Goal: Task Accomplishment & Management: Manage account settings

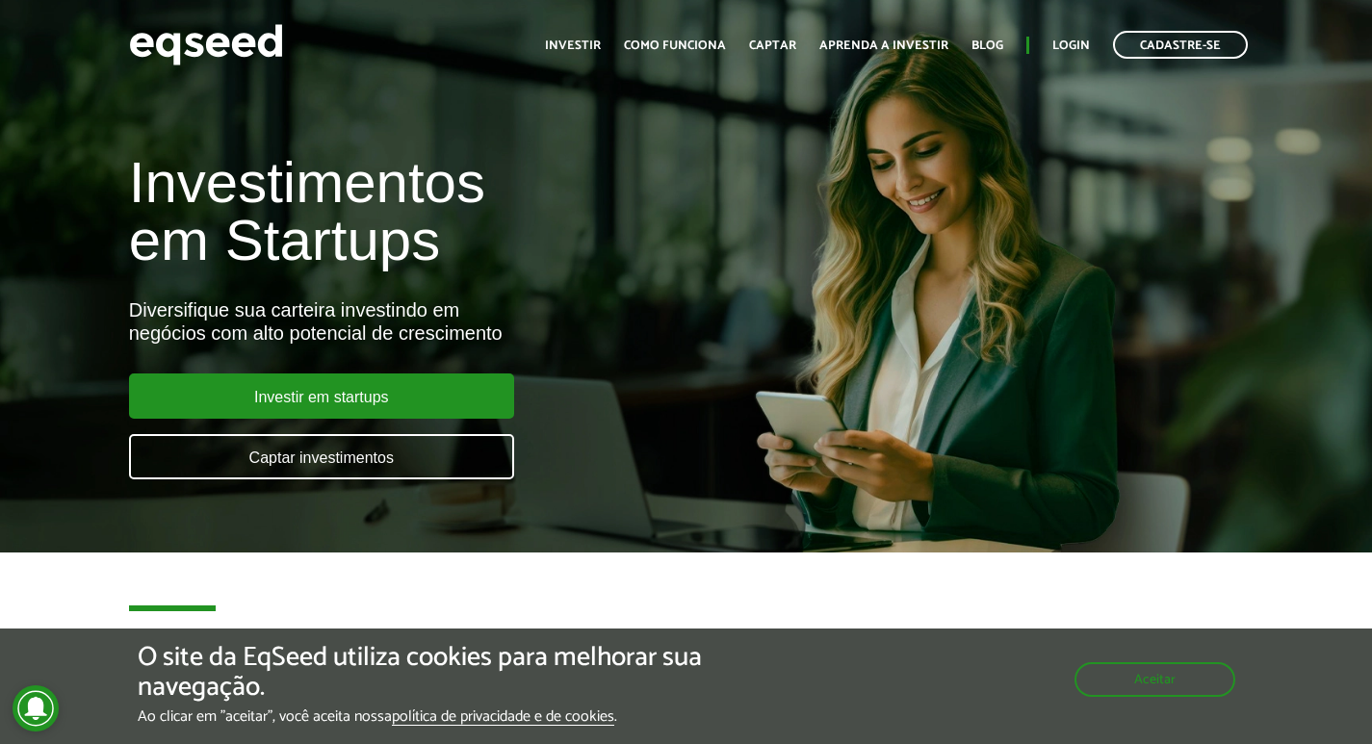
click at [1050, 35] on ul "Início Investir Como funciona Captar Aprenda a investir Blog Login Cadastre-se" at bounding box center [896, 45] width 722 height 28
click at [1062, 51] on link "Login" at bounding box center [1071, 45] width 38 height 13
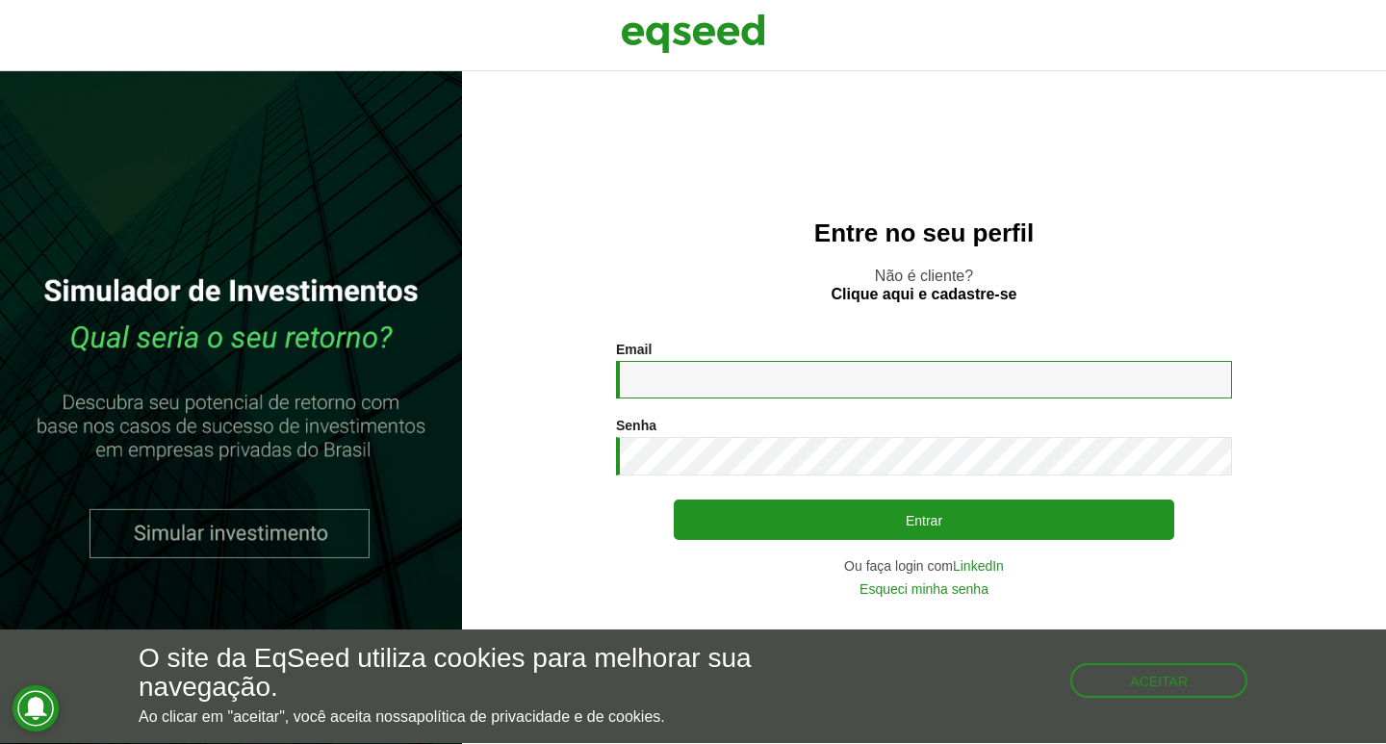
click at [858, 379] on input "Email *" at bounding box center [924, 380] width 616 height 38
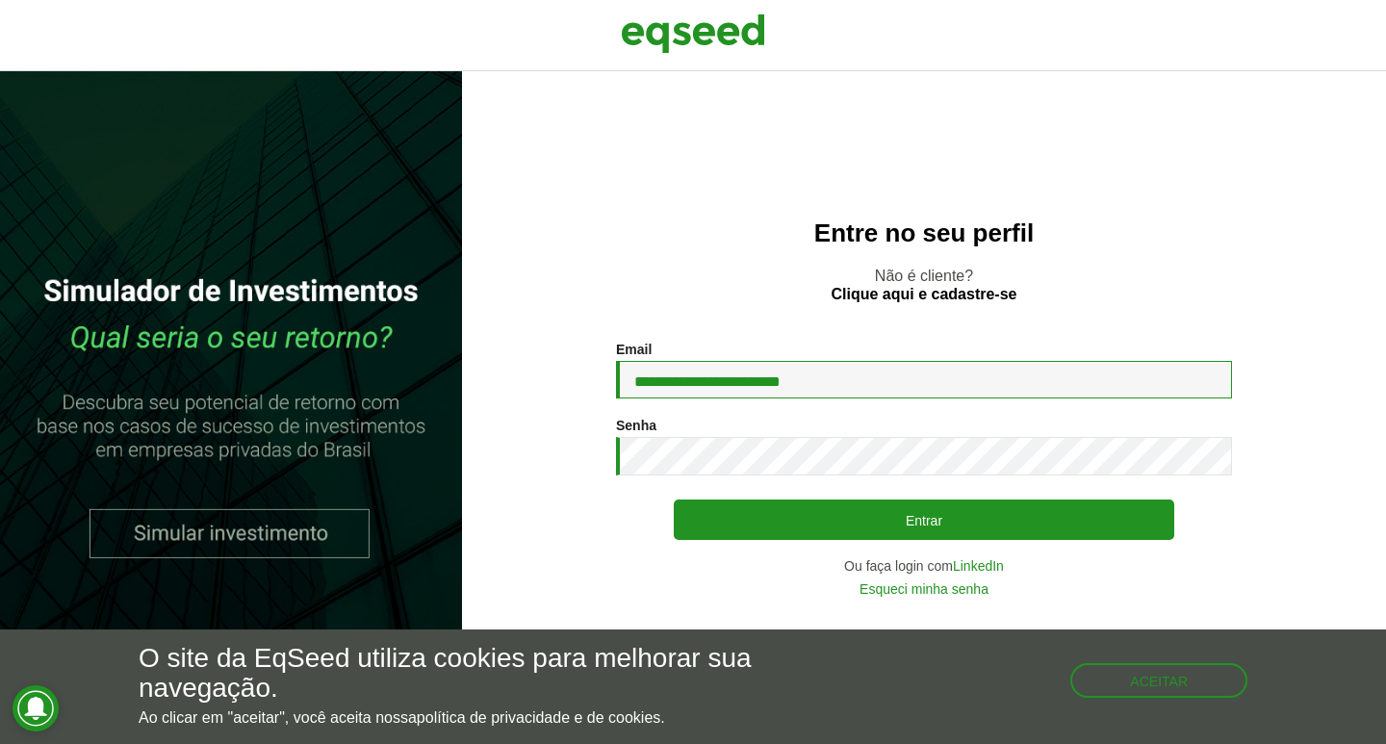
type input "**********"
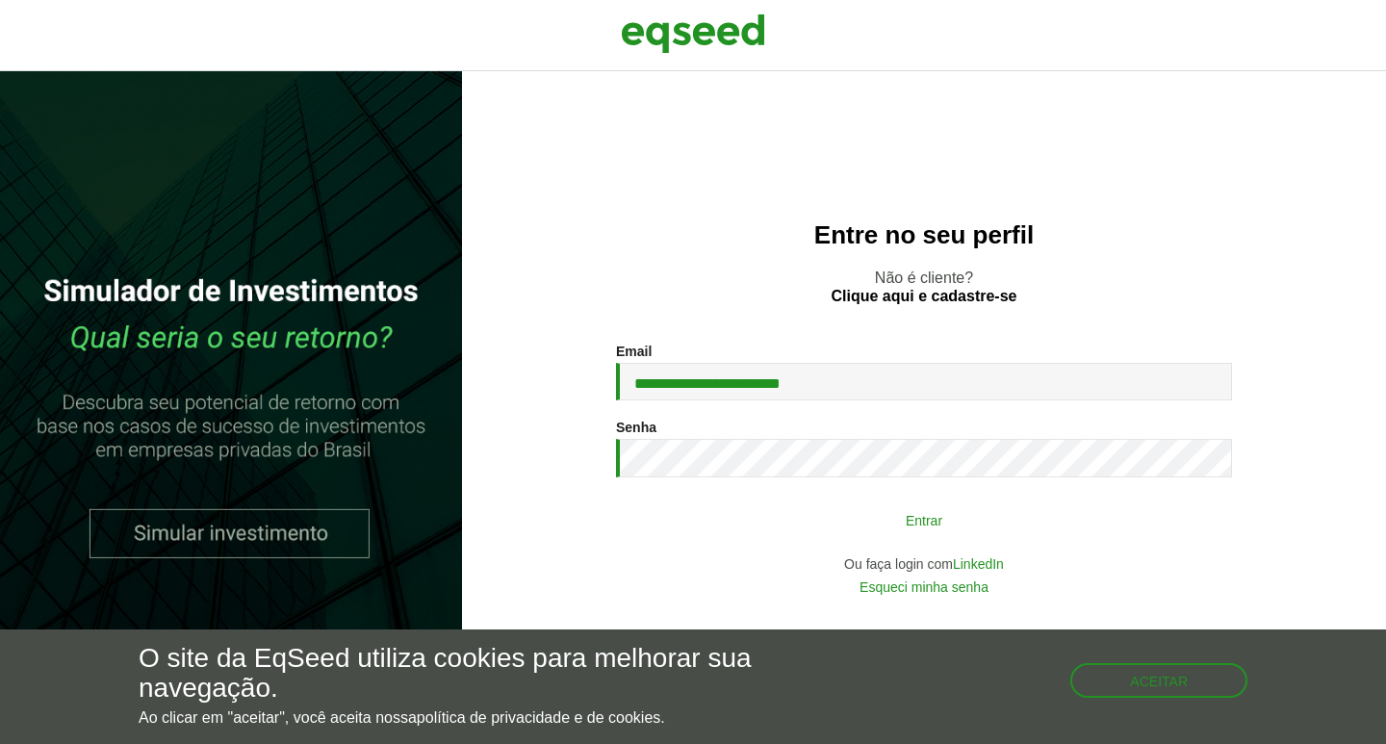
click at [1002, 525] on button "Entrar" at bounding box center [924, 520] width 501 height 37
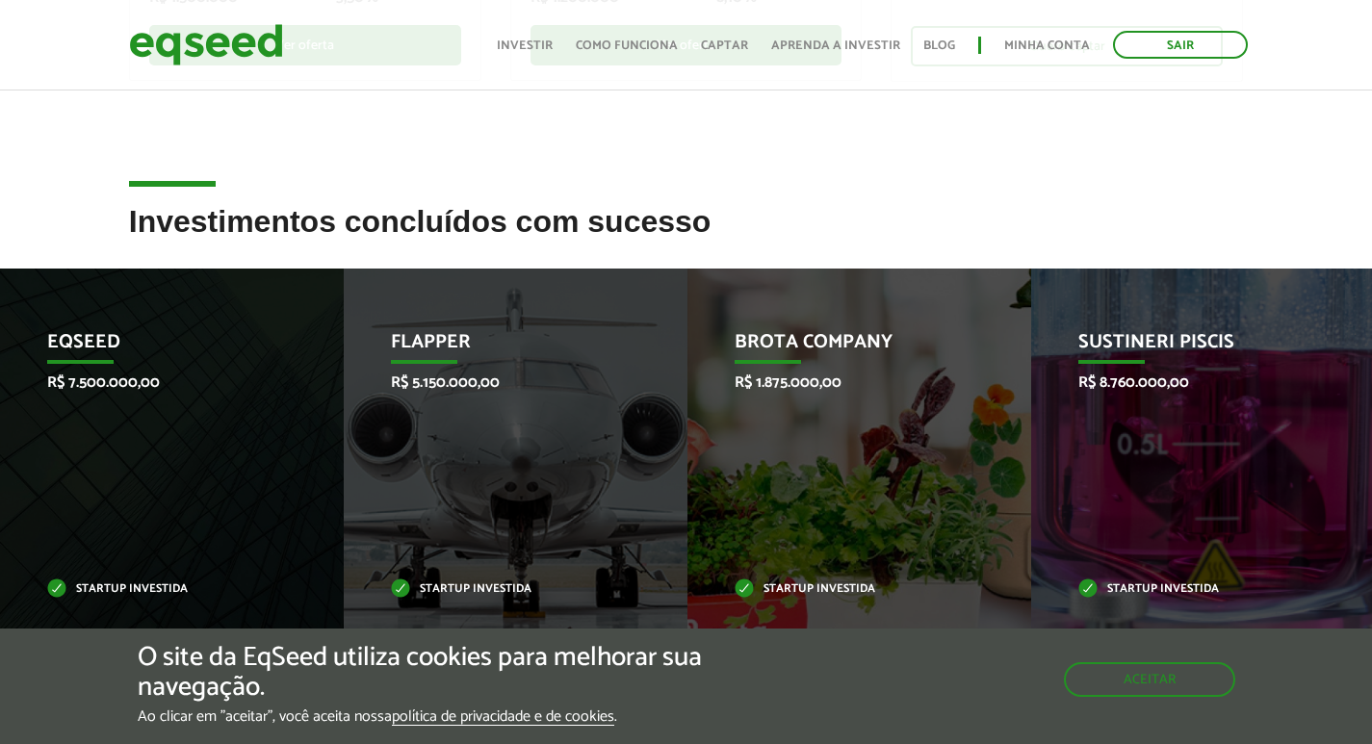
scroll to position [674, 0]
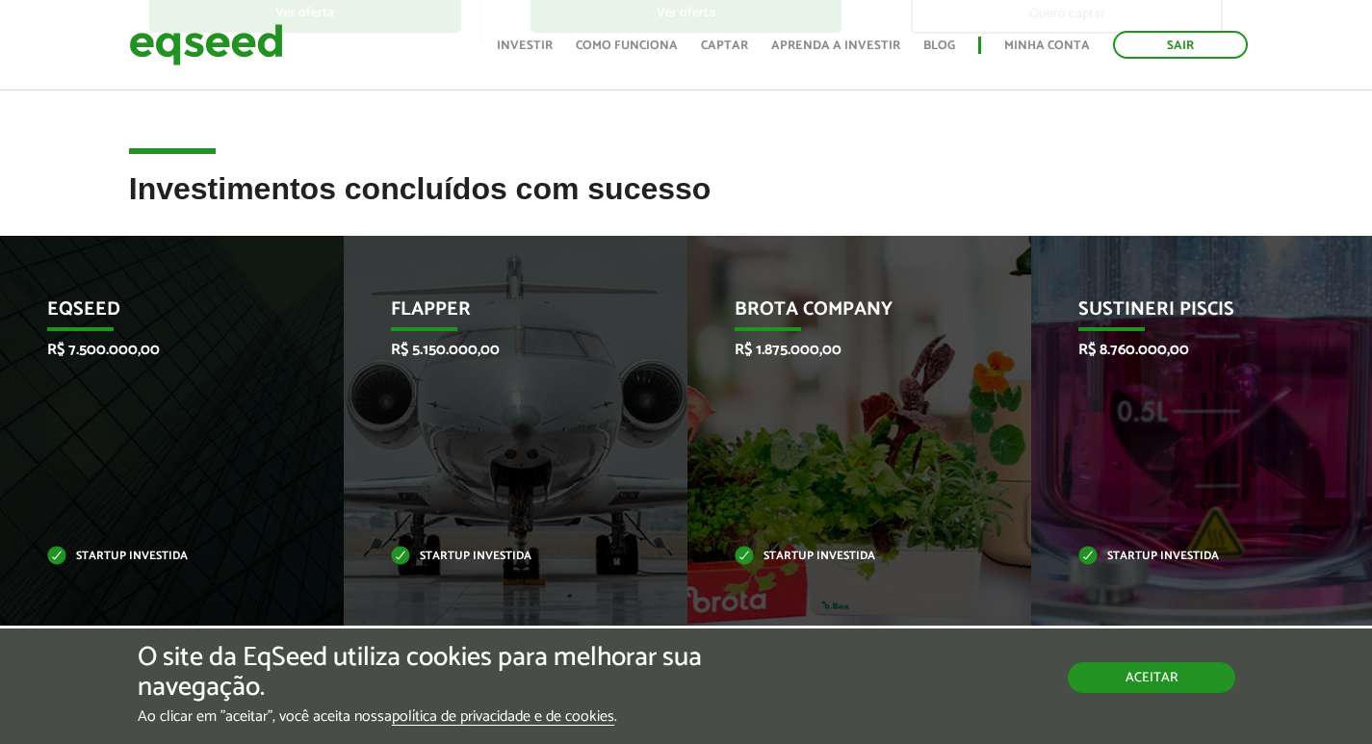
click at [1157, 670] on button "Aceitar" at bounding box center [1151, 677] width 167 height 31
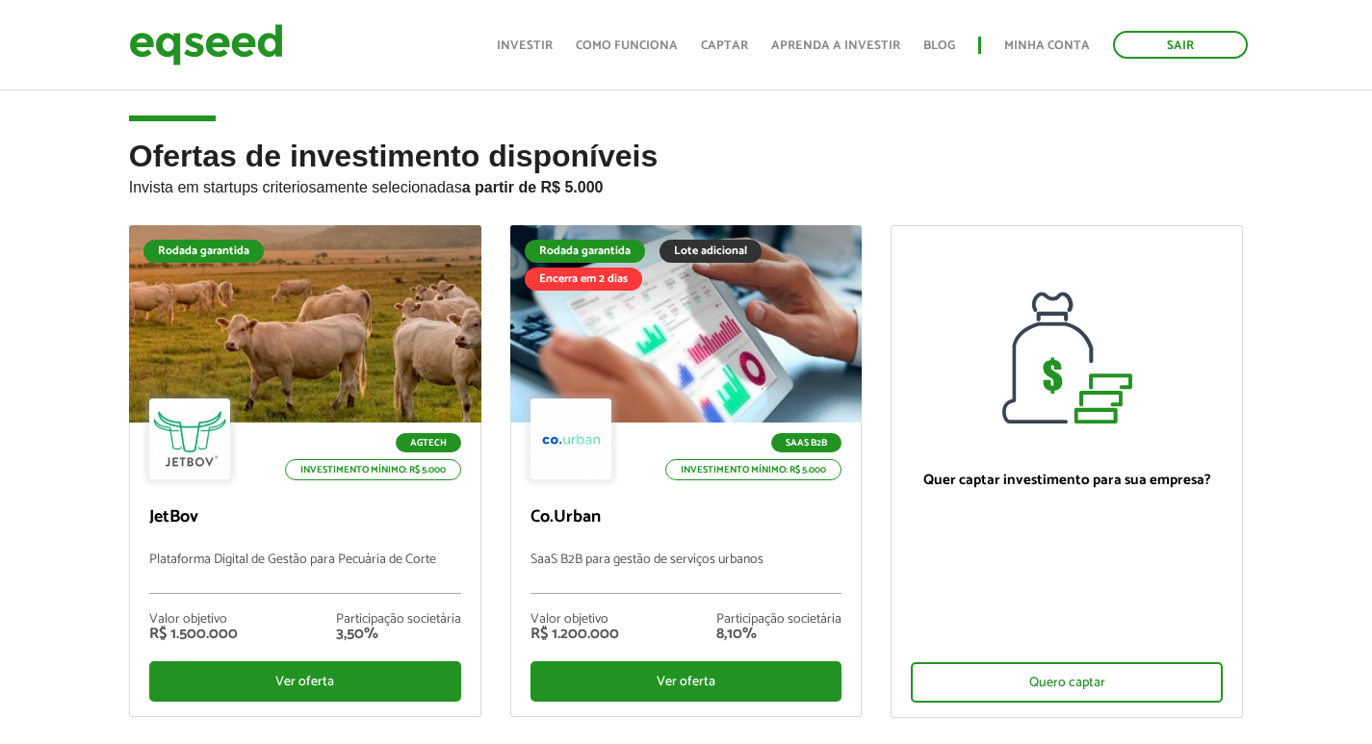
scroll to position [0, 0]
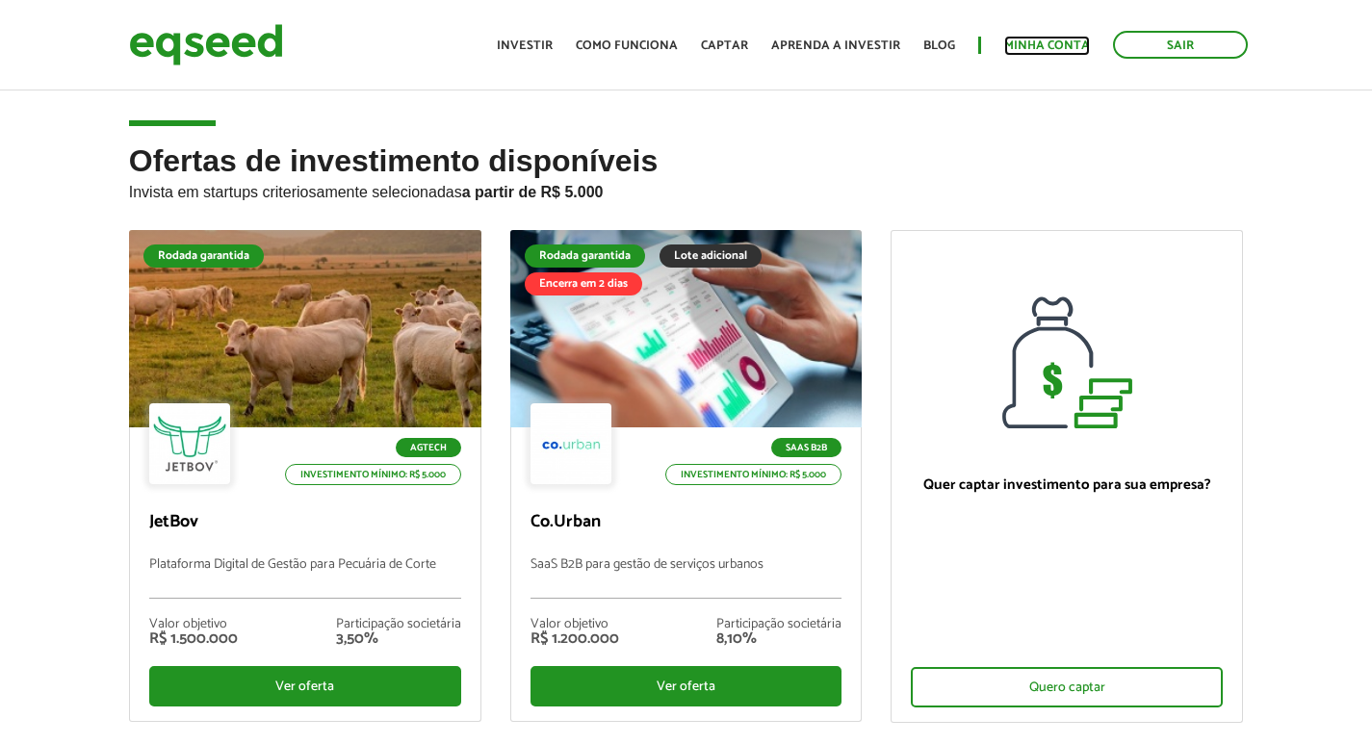
click at [1053, 48] on link "Minha conta" at bounding box center [1047, 45] width 86 height 13
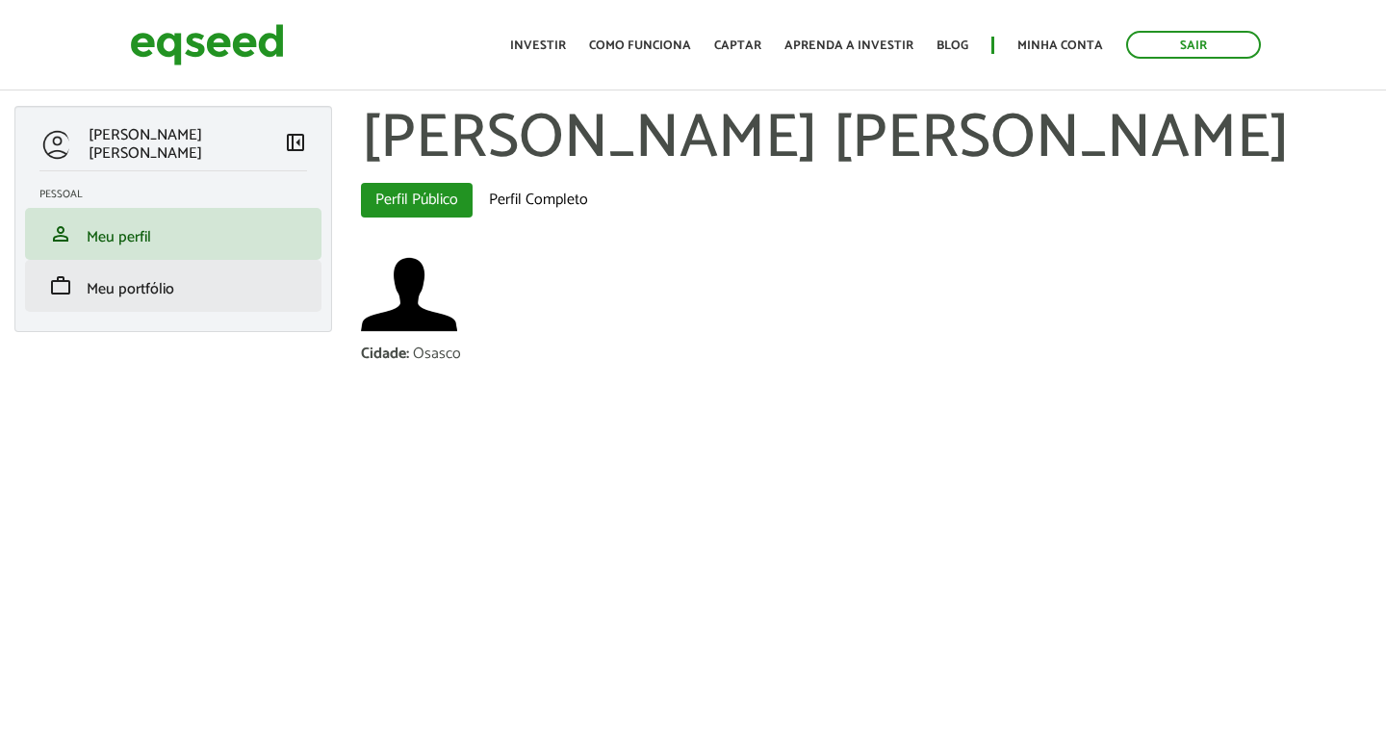
click at [226, 298] on li "work Meu portfólio" at bounding box center [173, 286] width 296 height 52
click at [144, 295] on span "Meu portfólio" at bounding box center [131, 289] width 88 height 26
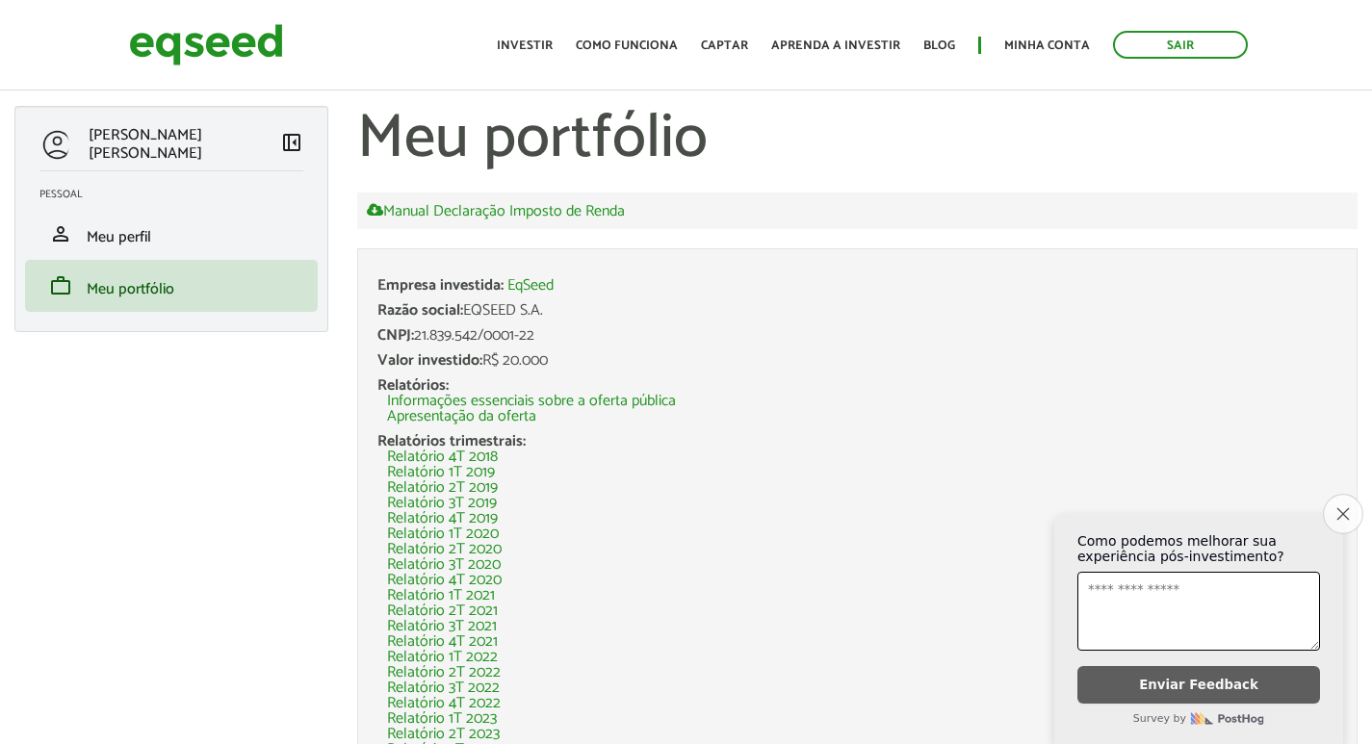
click at [1353, 508] on button "Close survey" at bounding box center [1343, 514] width 40 height 40
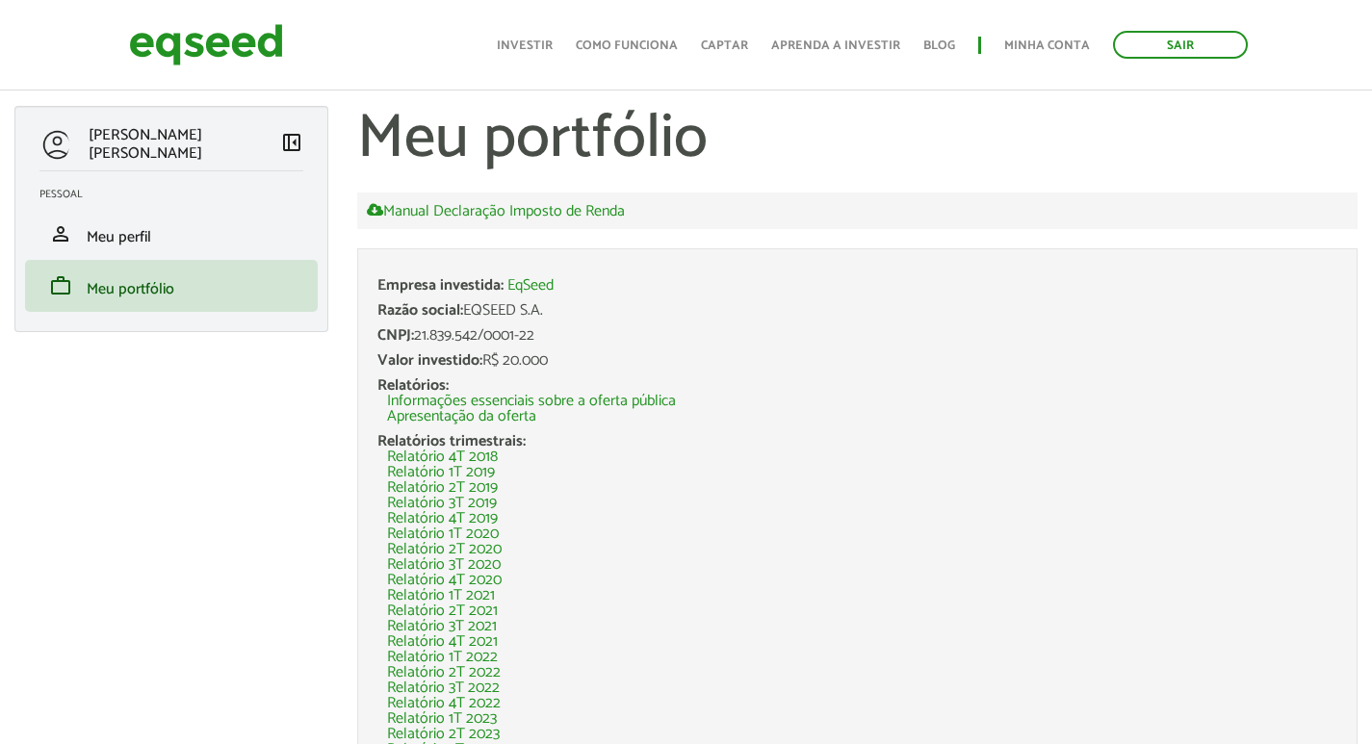
scroll to position [96, 0]
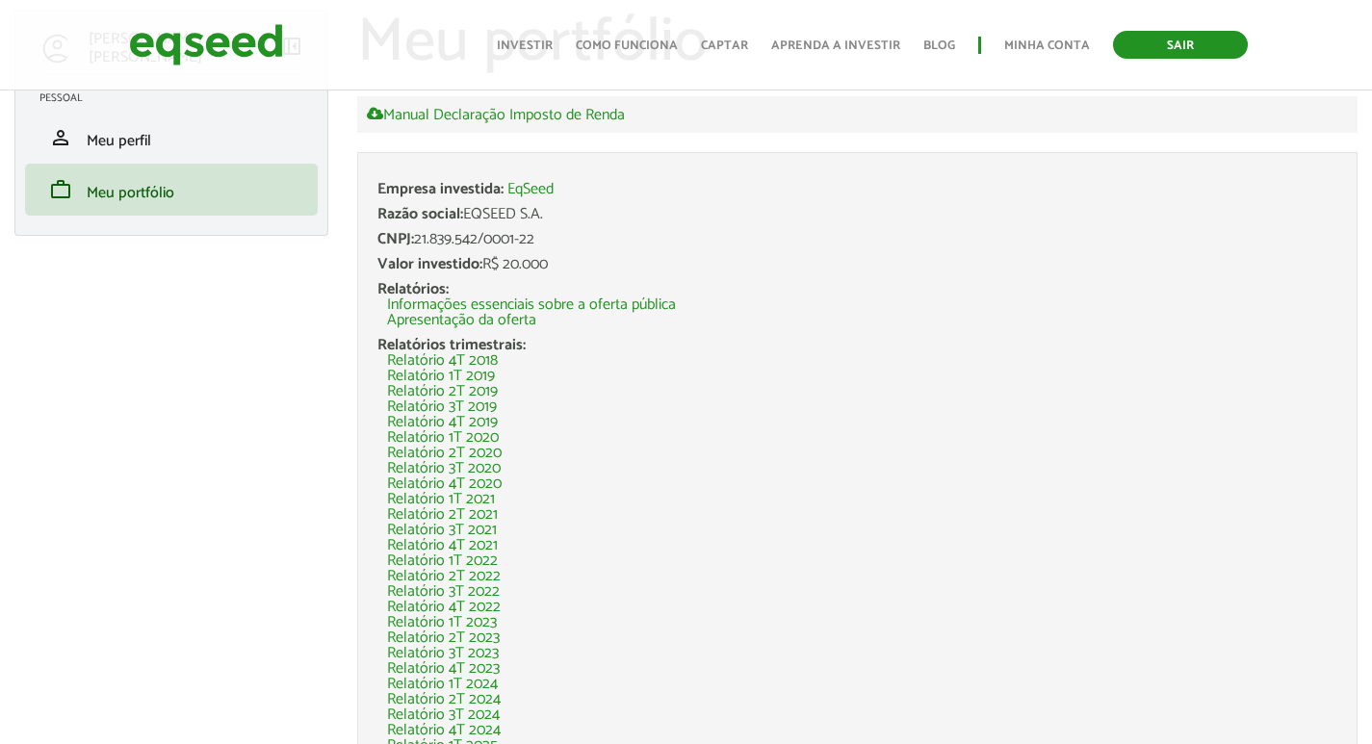
click at [1172, 37] on link "Sair" at bounding box center [1180, 45] width 135 height 28
